Goal: Transaction & Acquisition: Obtain resource

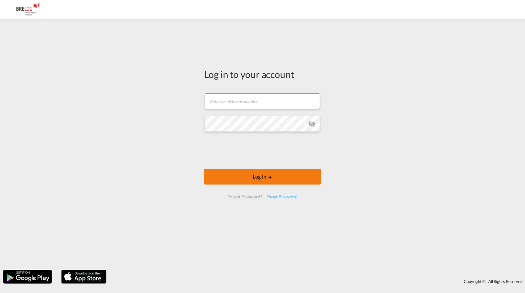
type input "christoph.meyer@brelog.com"
click at [268, 178] on md-icon "LOGIN" at bounding box center [270, 177] width 4 height 4
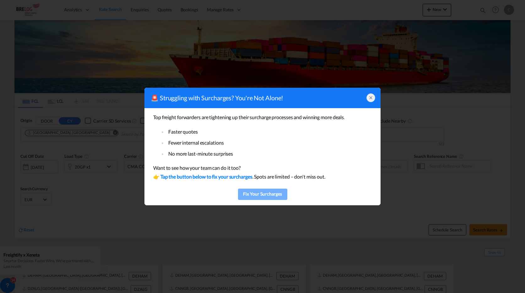
click at [259, 195] on div "Fix Your Surcharges" at bounding box center [263, 193] width 46 height 9
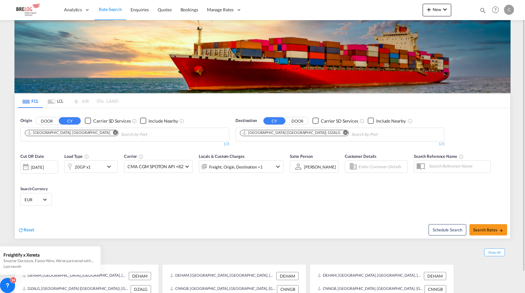
click at [343, 133] on md-icon "Remove" at bounding box center [345, 132] width 5 height 5
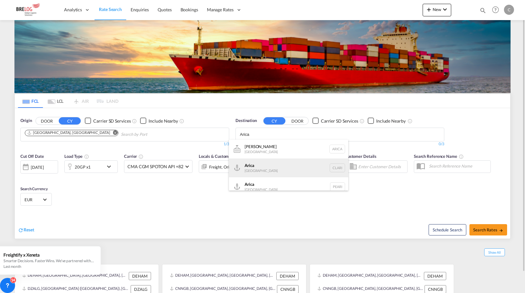
type input "Arica"
click at [253, 172] on div "Arica Chile CLARI" at bounding box center [288, 167] width 119 height 19
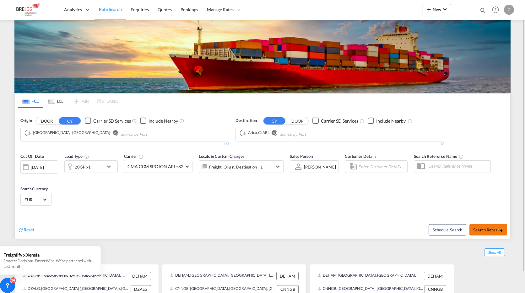
click at [485, 229] on span "Search Rates" at bounding box center [488, 229] width 30 height 5
type input "DEHAM to CLARI / 11 Aug 2025"
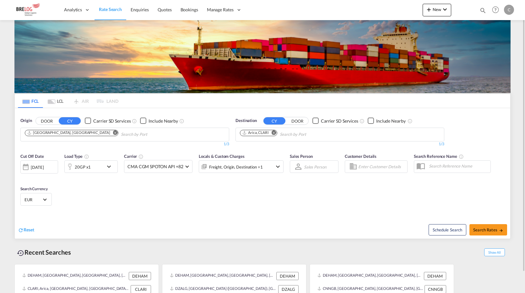
click at [274, 133] on md-icon "Remove" at bounding box center [274, 132] width 5 height 5
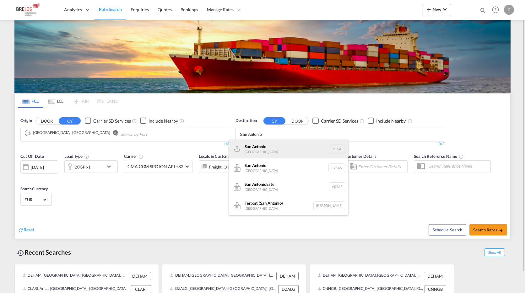
type input "San Antonio"
click at [253, 149] on div "San Antonio [GEOGRAPHIC_DATA] CLSAI" at bounding box center [288, 148] width 119 height 19
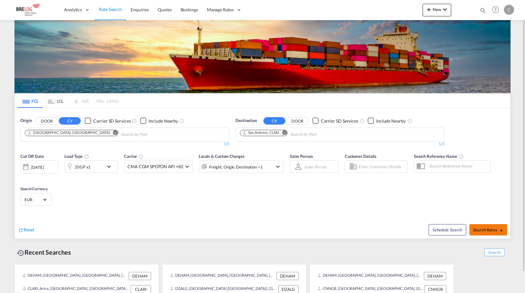
click at [484, 229] on span "Search Rates" at bounding box center [488, 229] width 30 height 5
type input "DEHAM to CLSAI / [DATE]"
